Goal: Task Accomplishment & Management: Manage account settings

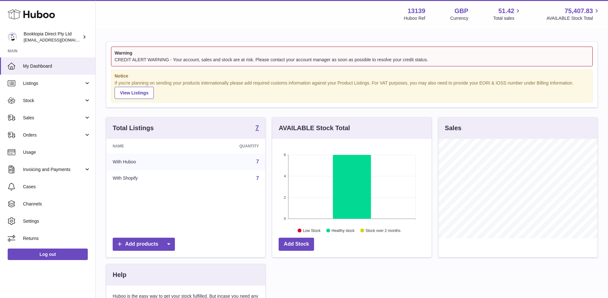
scroll to position [100, 159]
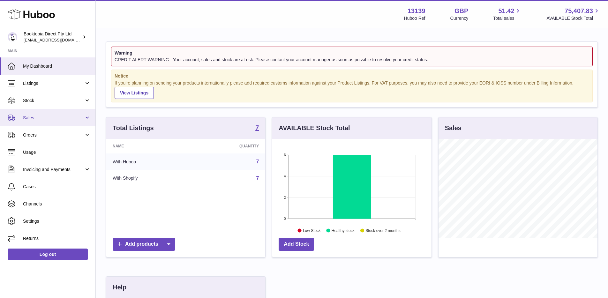
click at [61, 118] on span "Sales" at bounding box center [53, 118] width 61 height 6
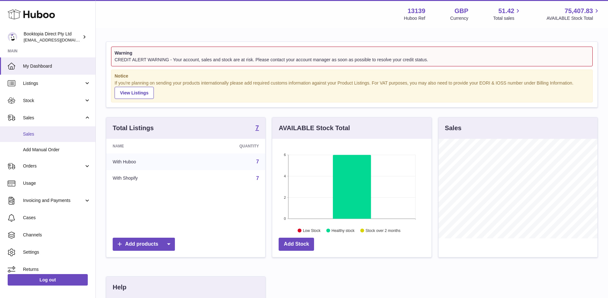
click at [54, 134] on span "Sales" at bounding box center [57, 134] width 68 height 6
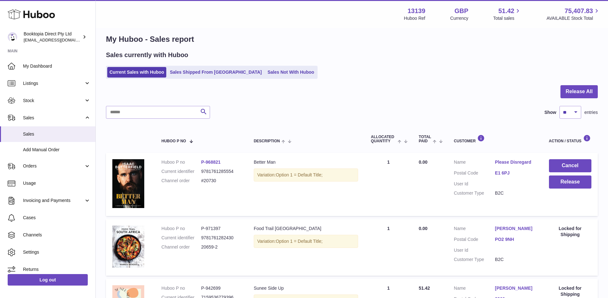
scroll to position [8, 0]
click at [573, 161] on button "Cancel" at bounding box center [570, 165] width 42 height 13
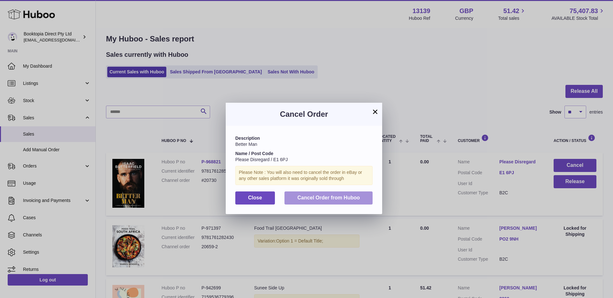
click at [356, 198] on span "Cancel Order from Huboo" at bounding box center [328, 197] width 63 height 5
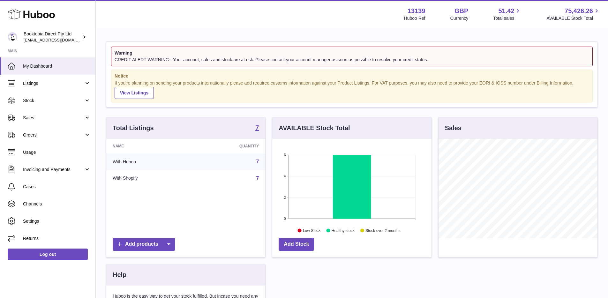
scroll to position [100, 159]
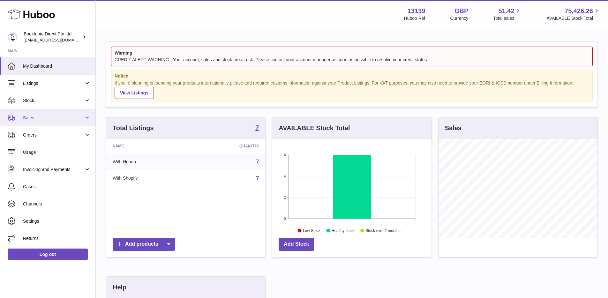
click at [56, 118] on span "Sales" at bounding box center [53, 118] width 61 height 6
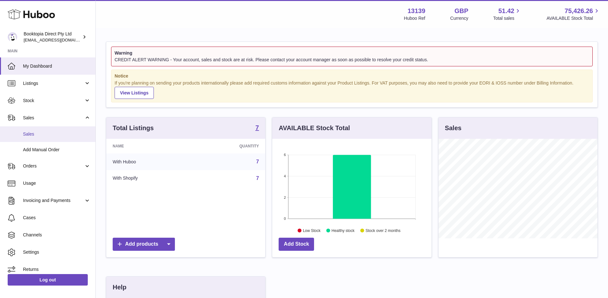
click at [48, 133] on span "Sales" at bounding box center [57, 134] width 68 height 6
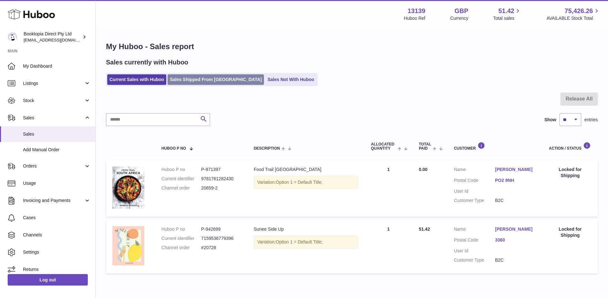
click at [188, 77] on link "Sales Shipped From Huboo" at bounding box center [216, 79] width 96 height 11
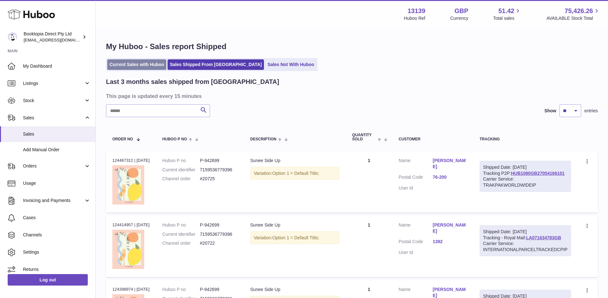
click at [137, 68] on link "Current Sales with Huboo" at bounding box center [136, 64] width 59 height 11
